Goal: Browse casually

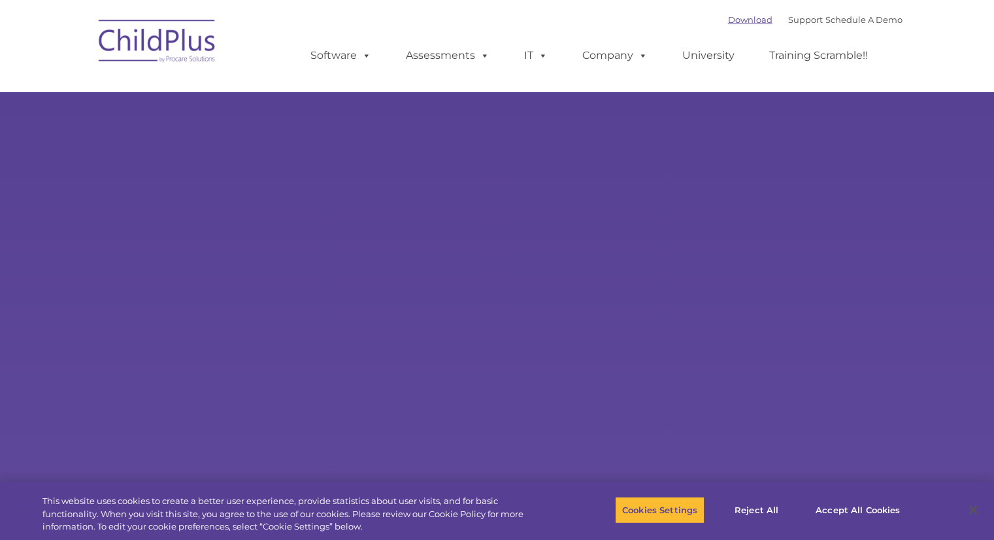
select select "MEDIUM"
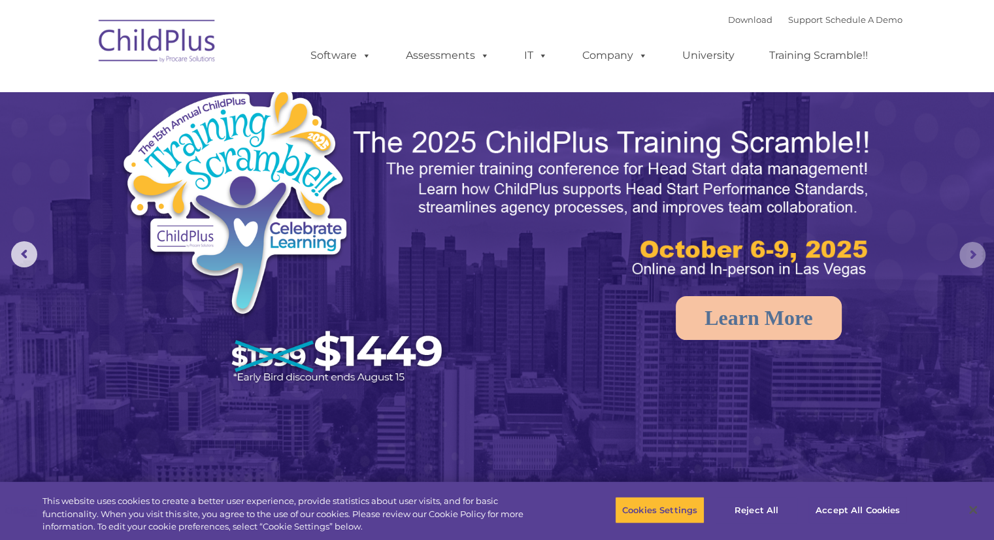
click at [970, 250] on rs-arrow at bounding box center [972, 255] width 26 height 26
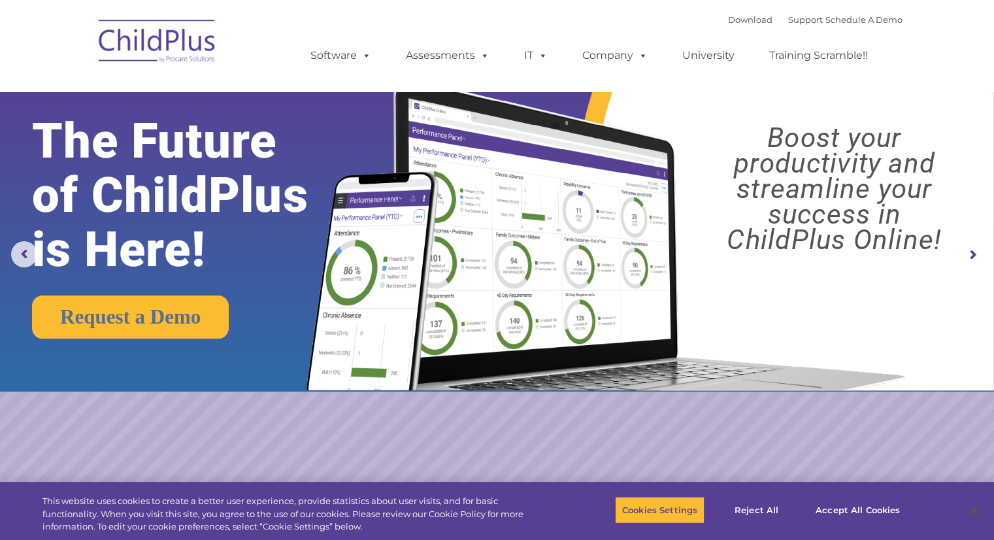
click at [146, 35] on img at bounding box center [157, 42] width 131 height 65
click at [199, 49] on img at bounding box center [157, 42] width 131 height 65
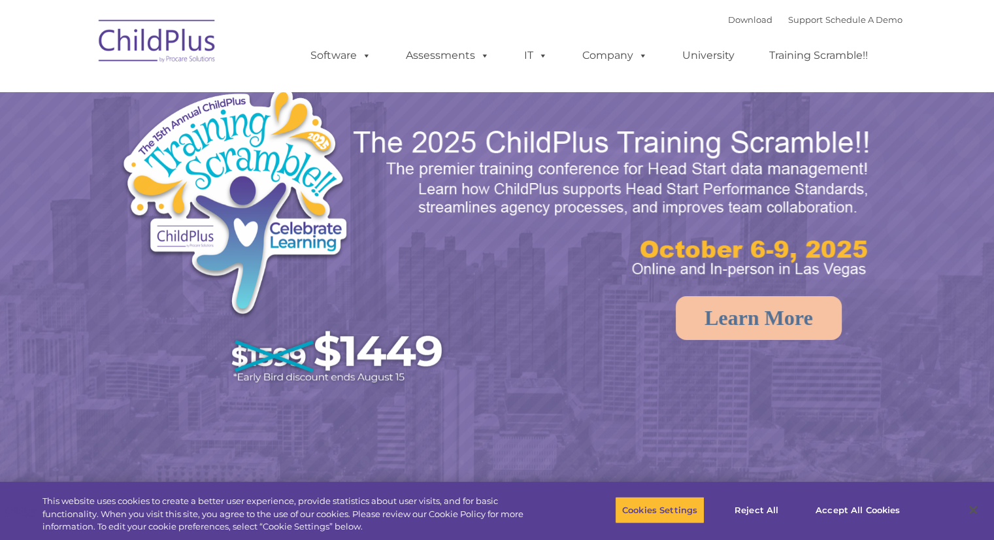
select select "MEDIUM"
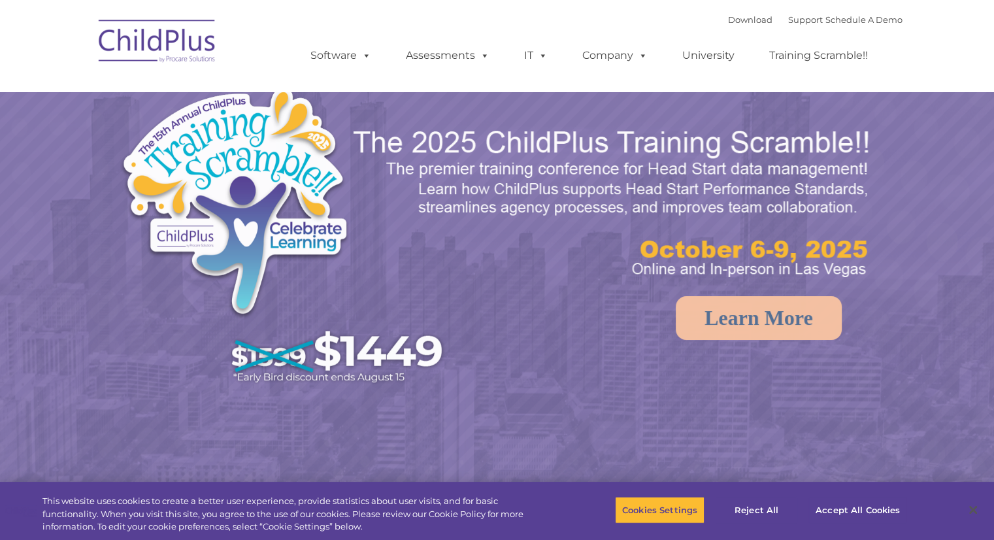
select select "MEDIUM"
